Goal: Information Seeking & Learning: Learn about a topic

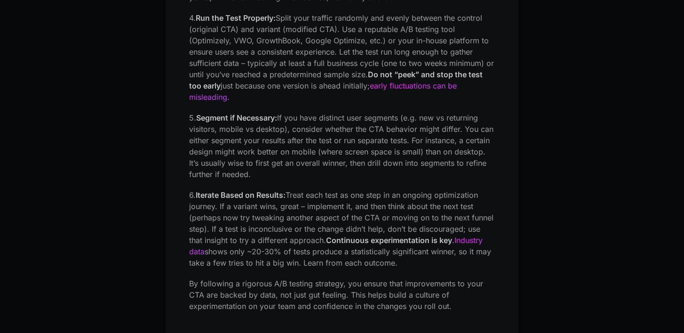
scroll to position [2842, 0]
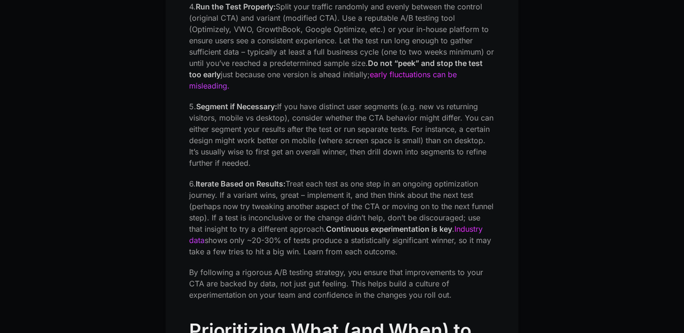
click at [351, 84] on p "4. Run the Test Properly: Split your traffic randomly and evenly between the co…" at bounding box center [342, 46] width 306 height 90
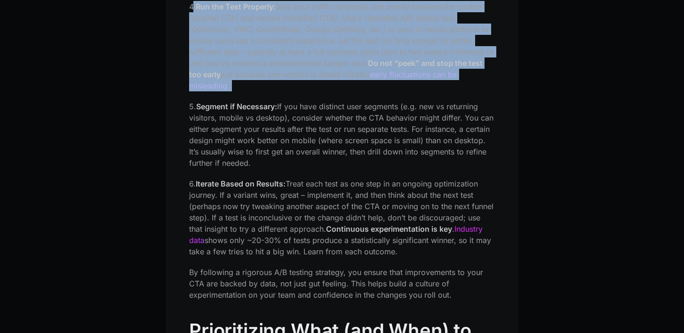
click at [351, 84] on p "4. Run the Test Properly: Split your traffic randomly and evenly between the co…" at bounding box center [342, 46] width 306 height 90
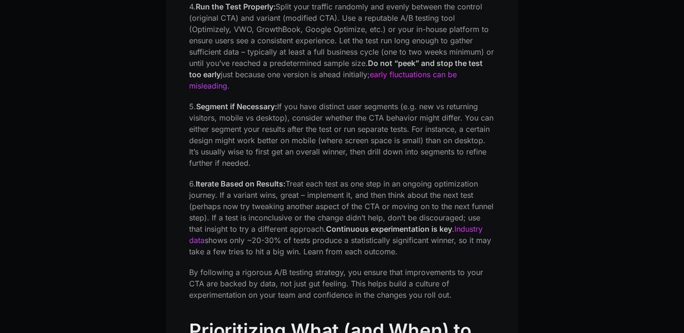
click at [351, 84] on p "4. Run the Test Properly: Split your traffic randomly and evenly between the co…" at bounding box center [342, 46] width 306 height 90
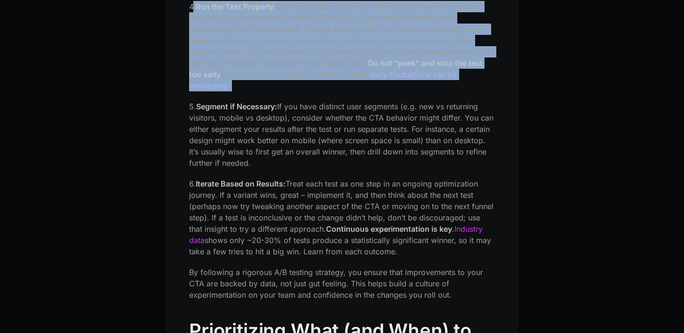
click at [351, 84] on p "4. Run the Test Properly: Split your traffic randomly and evenly between the co…" at bounding box center [342, 46] width 306 height 90
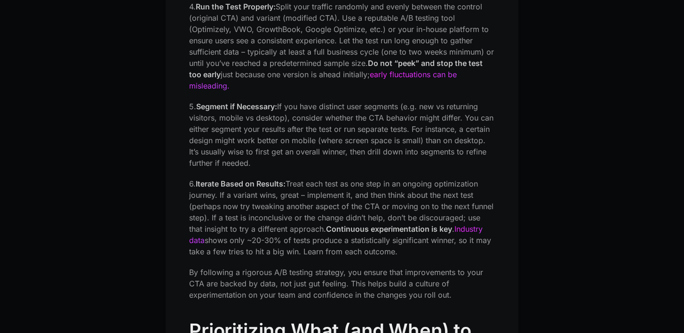
click at [352, 45] on p "4. Run the Test Properly: Split your traffic randomly and evenly between the co…" at bounding box center [342, 46] width 306 height 90
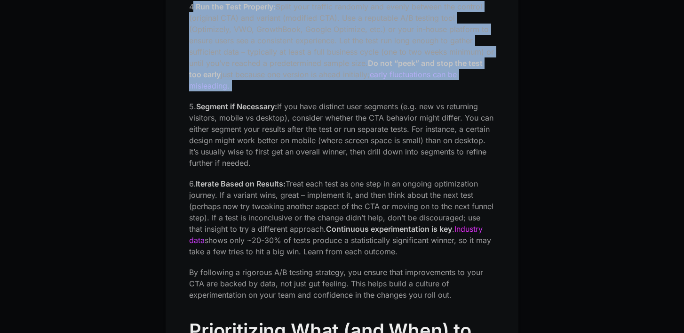
click at [352, 45] on p "4. Run the Test Properly: Split your traffic randomly and evenly between the co…" at bounding box center [342, 46] width 306 height 90
click at [357, 45] on p "4. Run the Test Properly: Split your traffic randomly and evenly between the co…" at bounding box center [342, 46] width 306 height 90
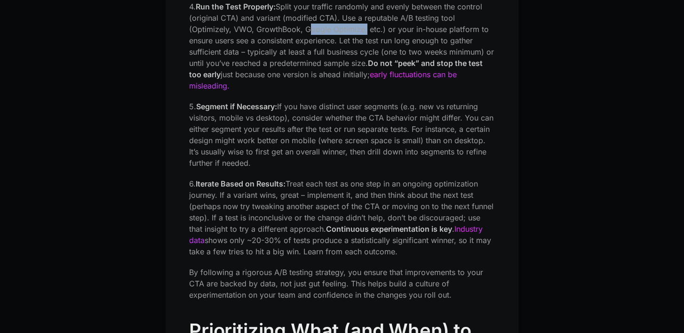
drag, startPoint x: 362, startPoint y: 41, endPoint x: 282, endPoint y: 39, distance: 80.0
click at [305, 40] on p "4. Run the Test Properly: Split your traffic randomly and evenly between the co…" at bounding box center [342, 46] width 306 height 90
copy p "Google Optimize"
